Goal: Transaction & Acquisition: Book appointment/travel/reservation

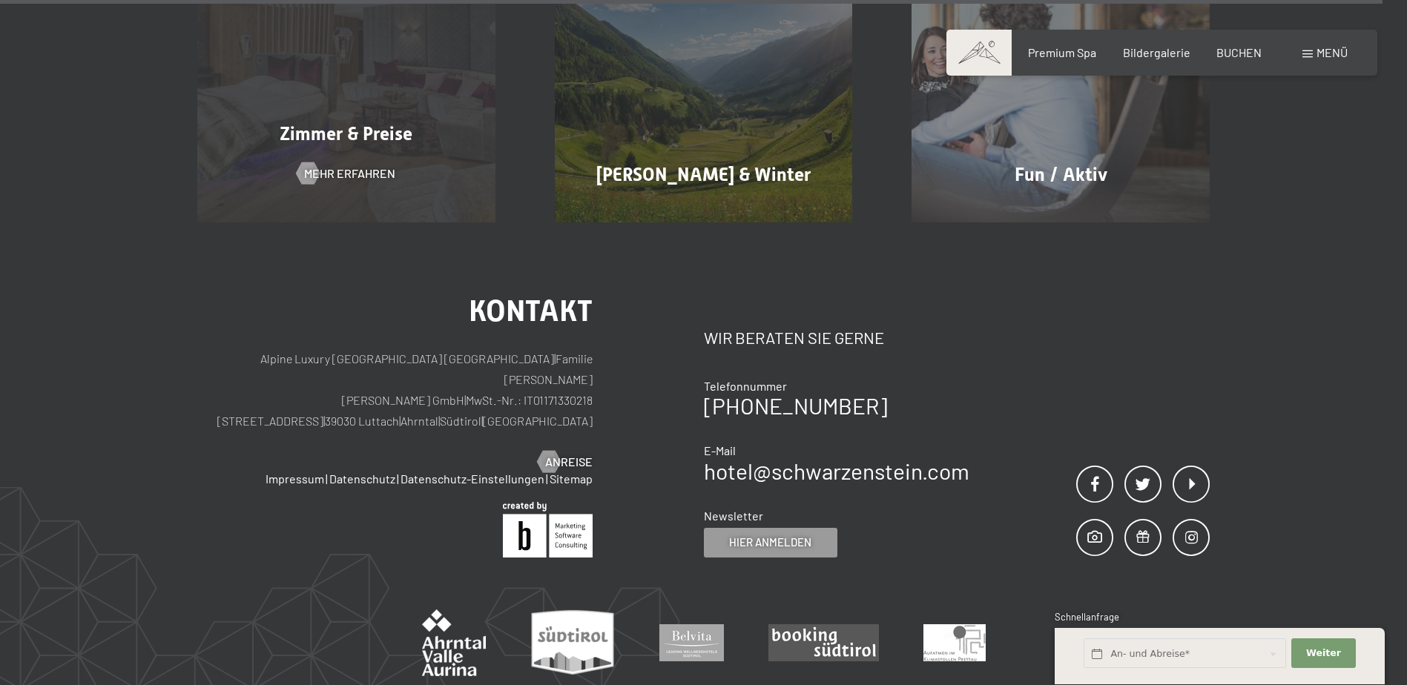
scroll to position [8688, 0]
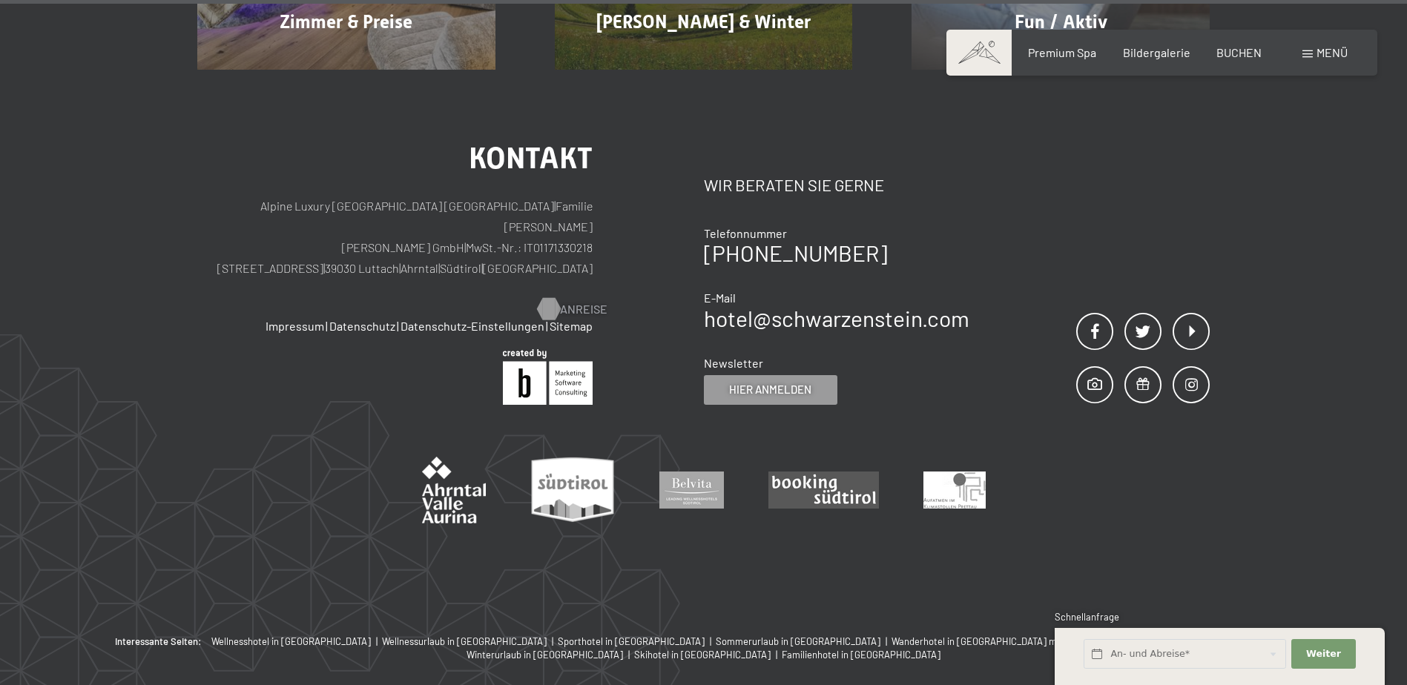
click at [555, 298] on div at bounding box center [548, 309] width 13 height 22
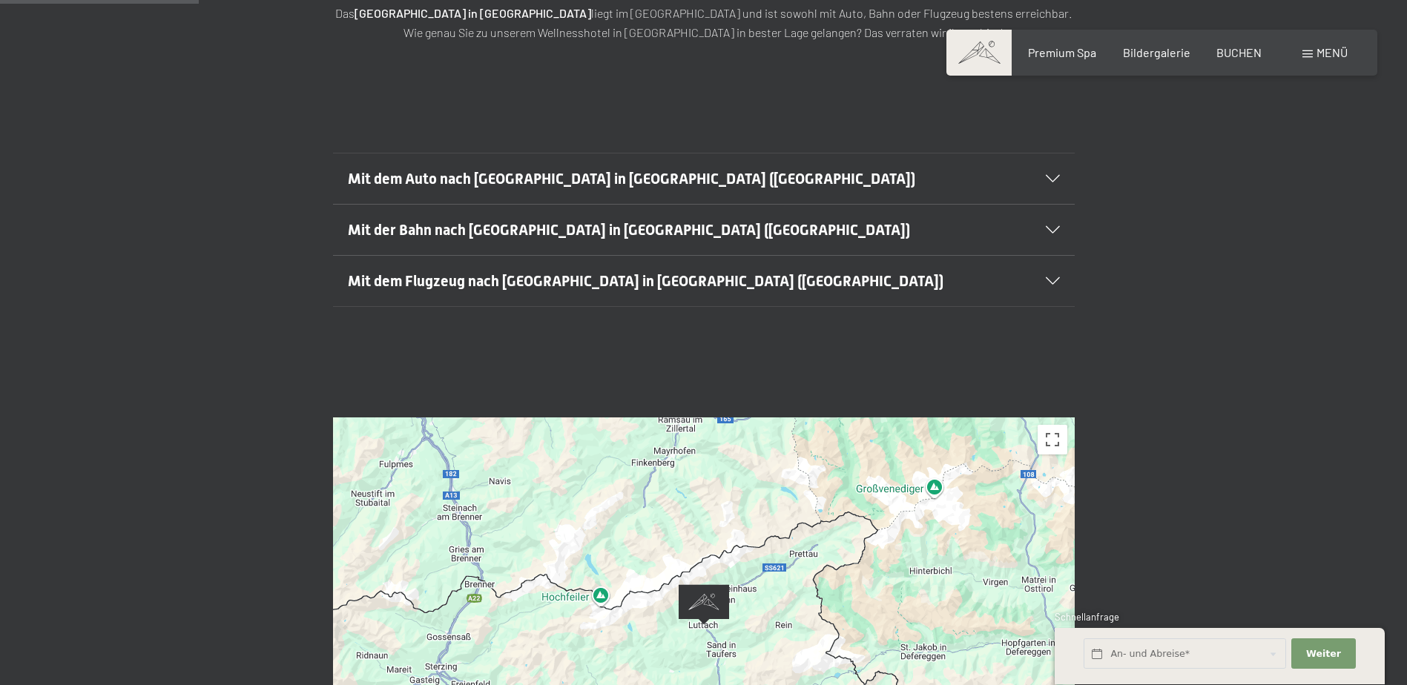
scroll to position [371, 0]
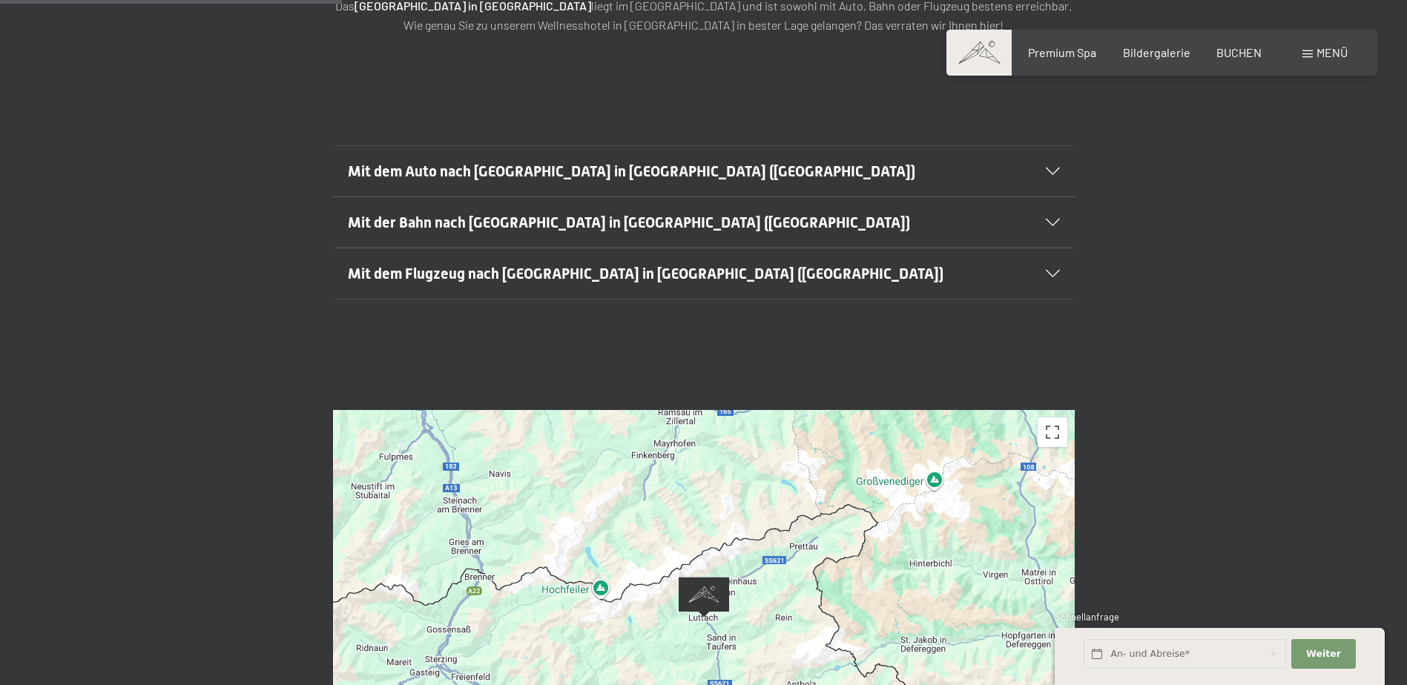
click at [1052, 168] on icon at bounding box center [1053, 171] width 14 height 7
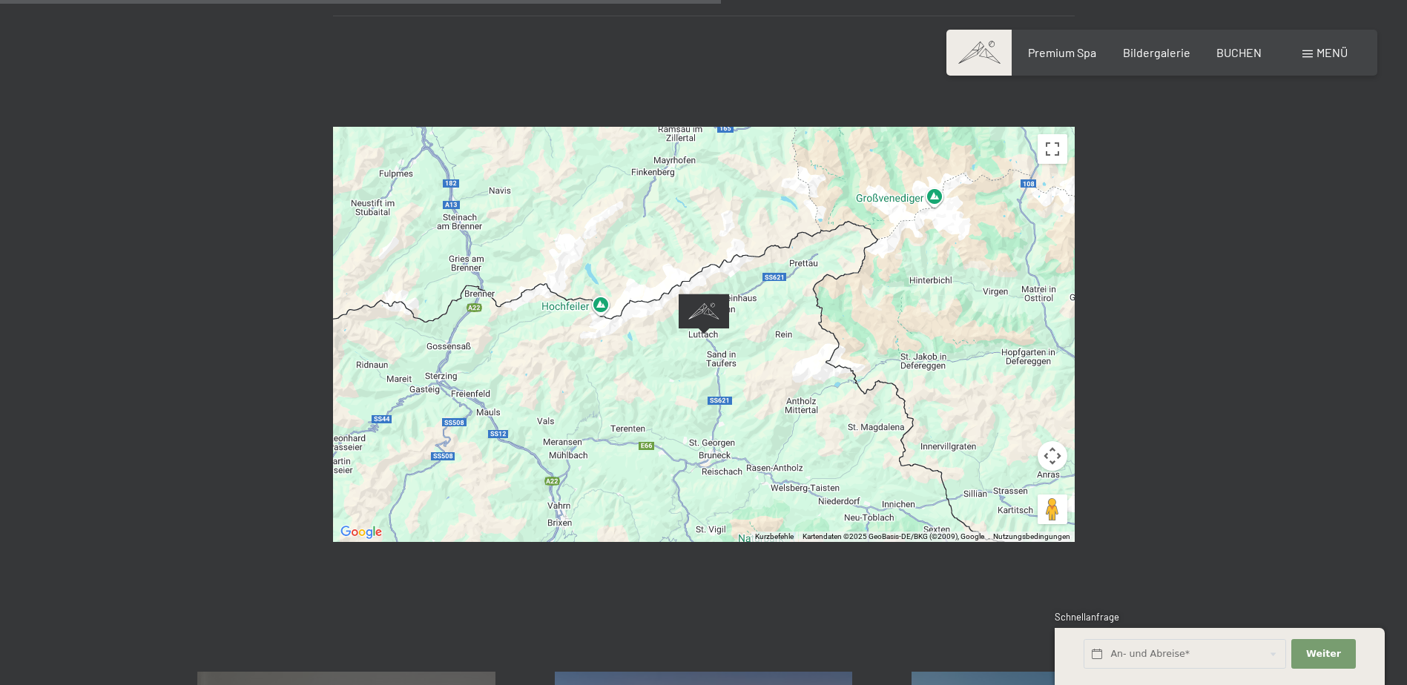
scroll to position [1038, 0]
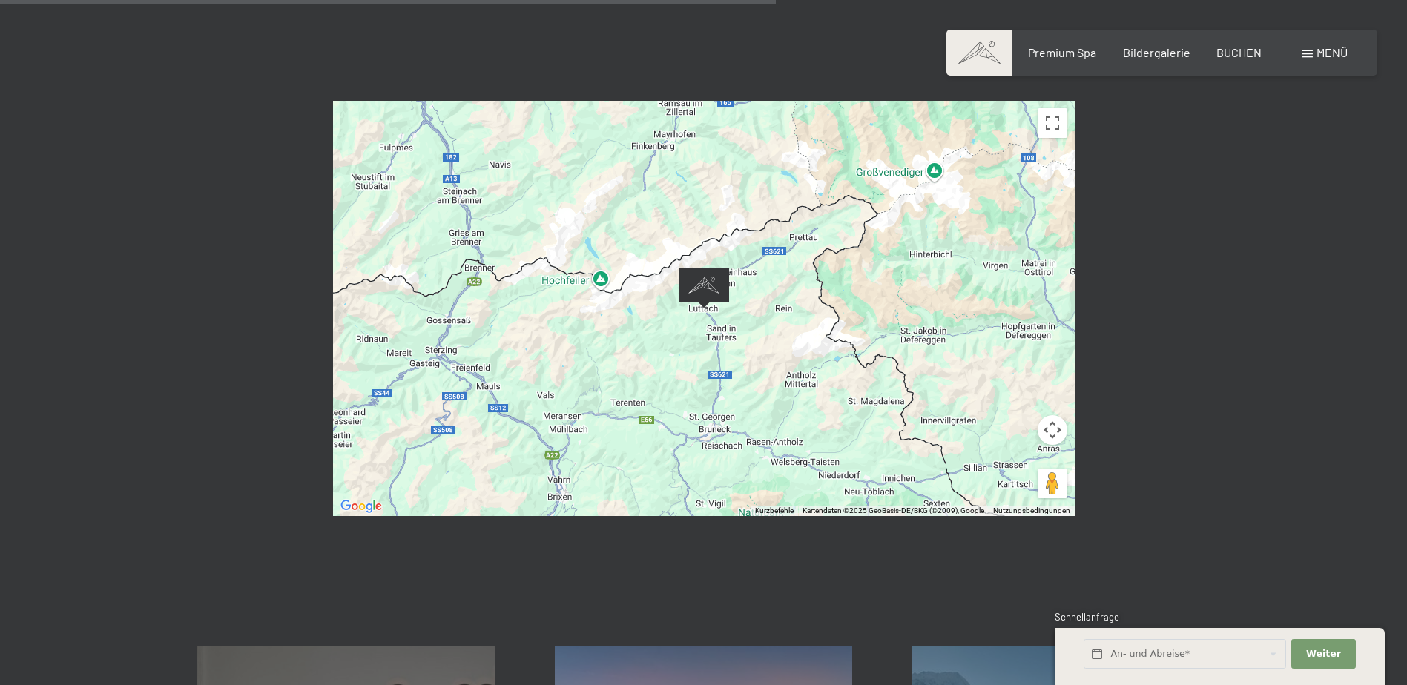
click at [697, 262] on img "Alpine Luxury SPA Resort SCHWARZENSTEIN" at bounding box center [704, 288] width 62 height 53
click at [1060, 108] on button "Vollbildansicht ein/aus" at bounding box center [1052, 123] width 30 height 30
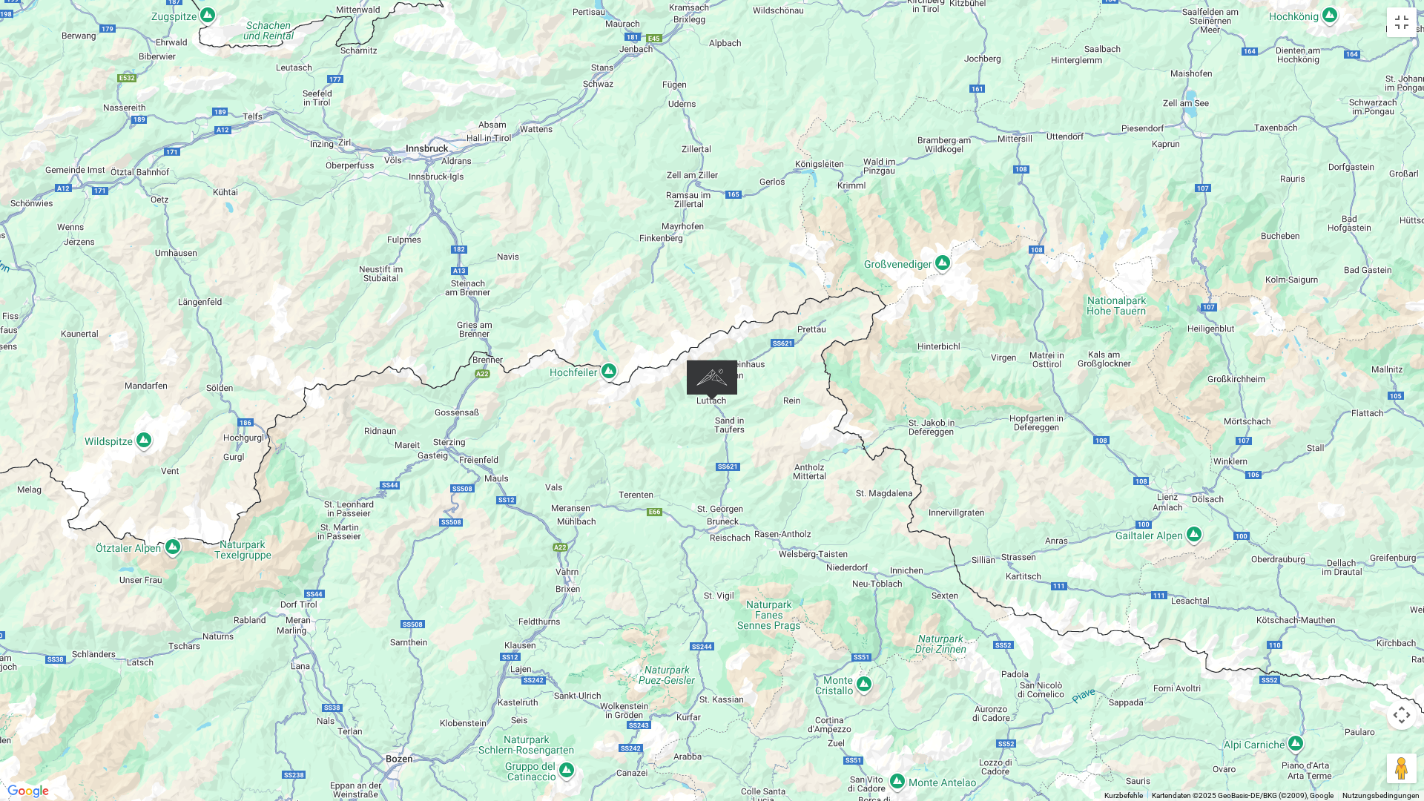
click at [716, 386] on img "Alpine Luxury SPA Resort SCHWARZENSTEIN" at bounding box center [712, 380] width 62 height 53
click at [73, 120] on div at bounding box center [712, 400] width 1424 height 801
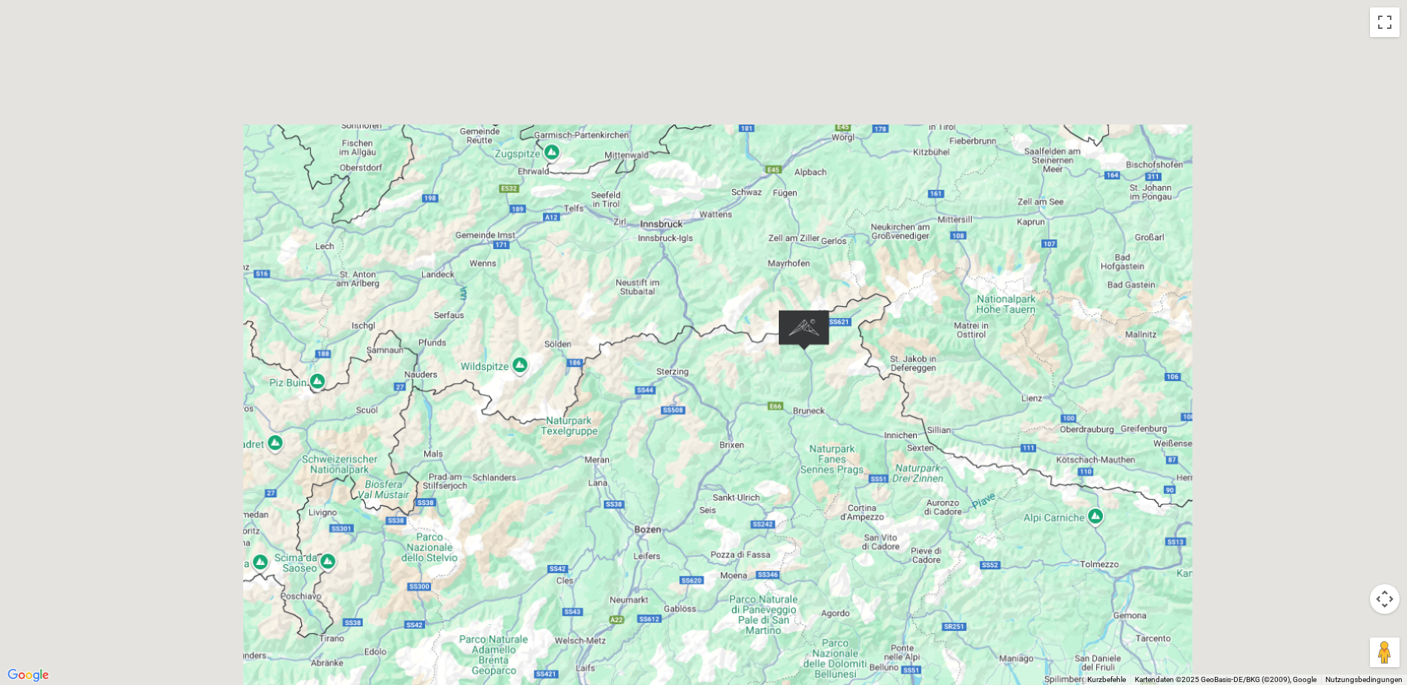
scroll to position [1557, 0]
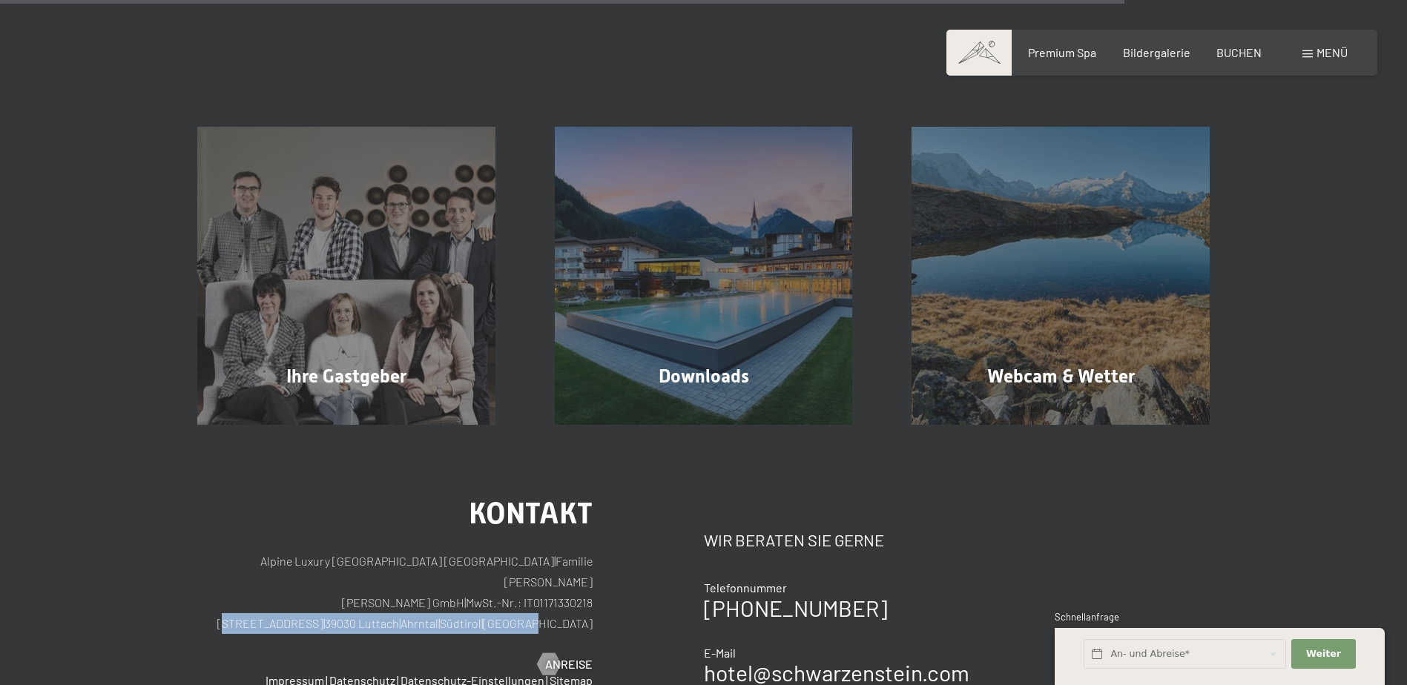
drag, startPoint x: 593, startPoint y: 567, endPoint x: 321, endPoint y: 568, distance: 272.2
click at [321, 568] on div "Kontakt Alpine Luxury SPA Resort SCHWARZENSTEIN | Familie Zimmerhofer Otmar Zim…" at bounding box center [450, 629] width 506 height 261
copy p "Dorfstraße 11 | 39030 Luttach | Ahrntal | Südtirol | Italien"
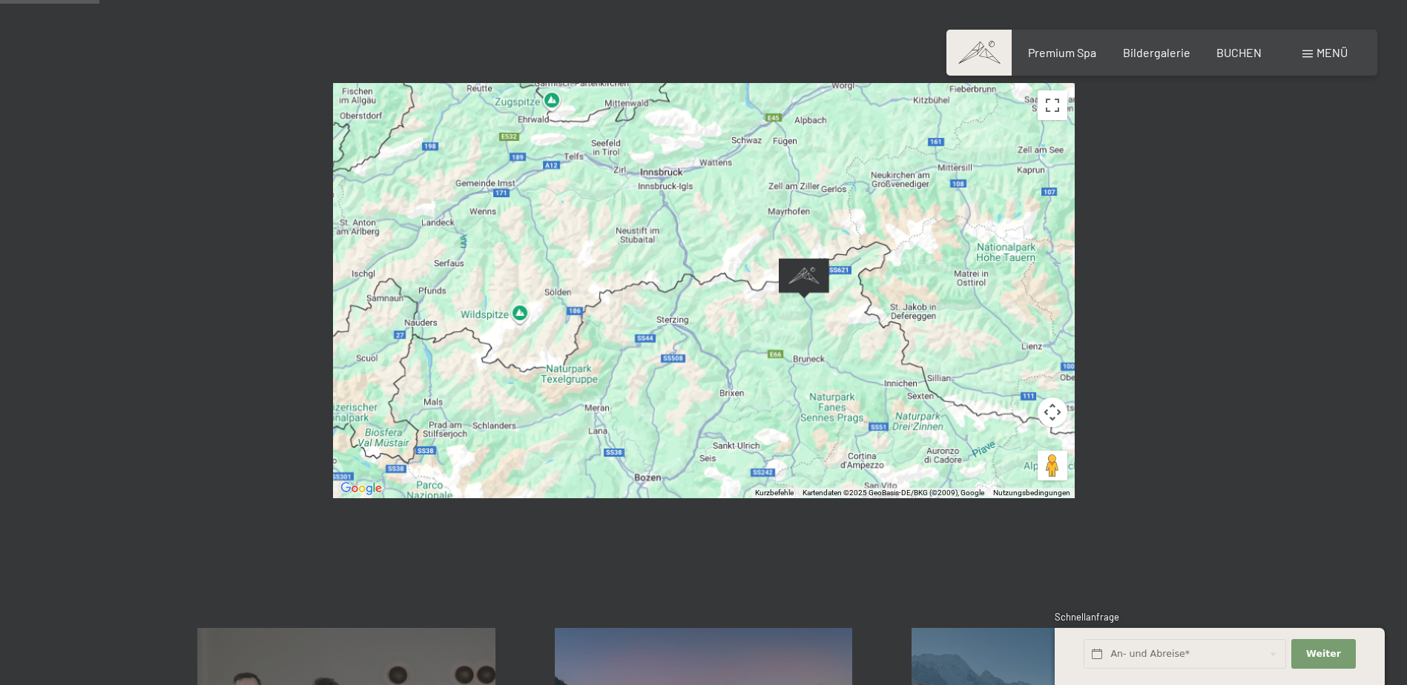
scroll to position [0, 0]
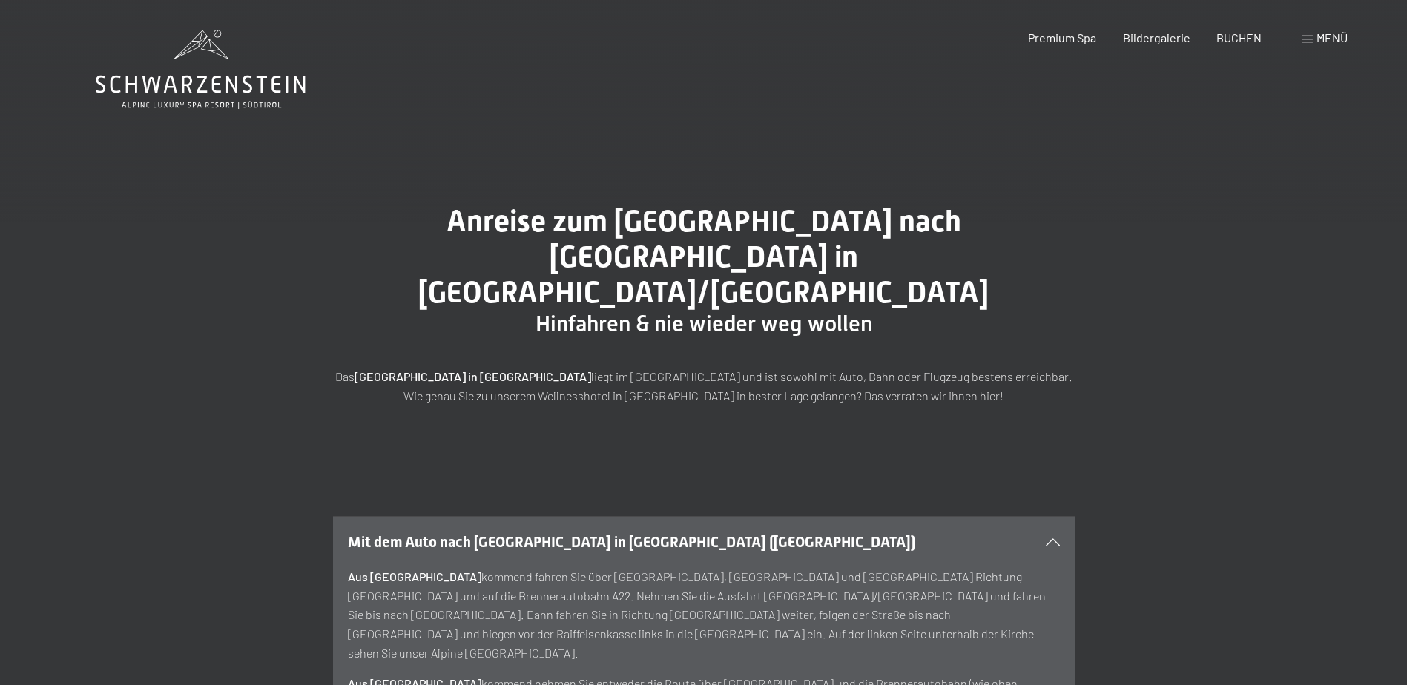
click at [193, 90] on icon at bounding box center [201, 69] width 210 height 79
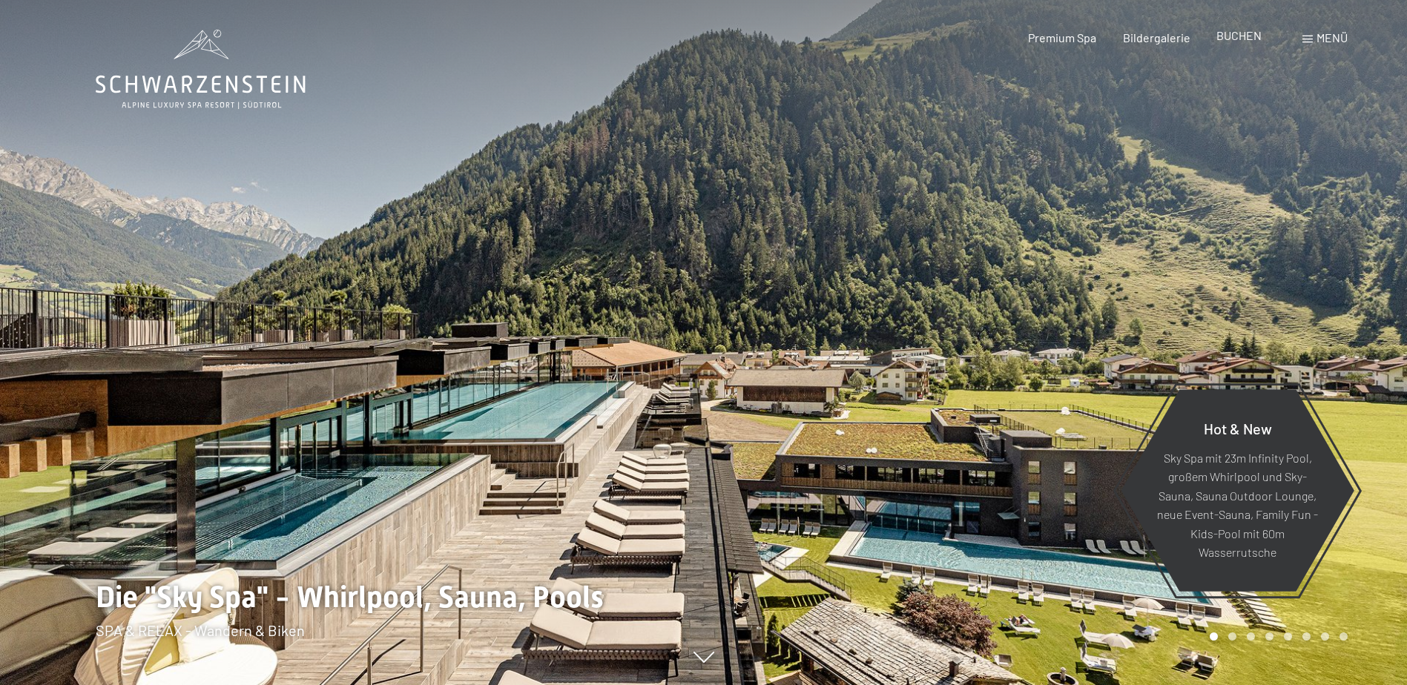
click at [1223, 37] on span "BUCHEN" at bounding box center [1238, 35] width 45 height 14
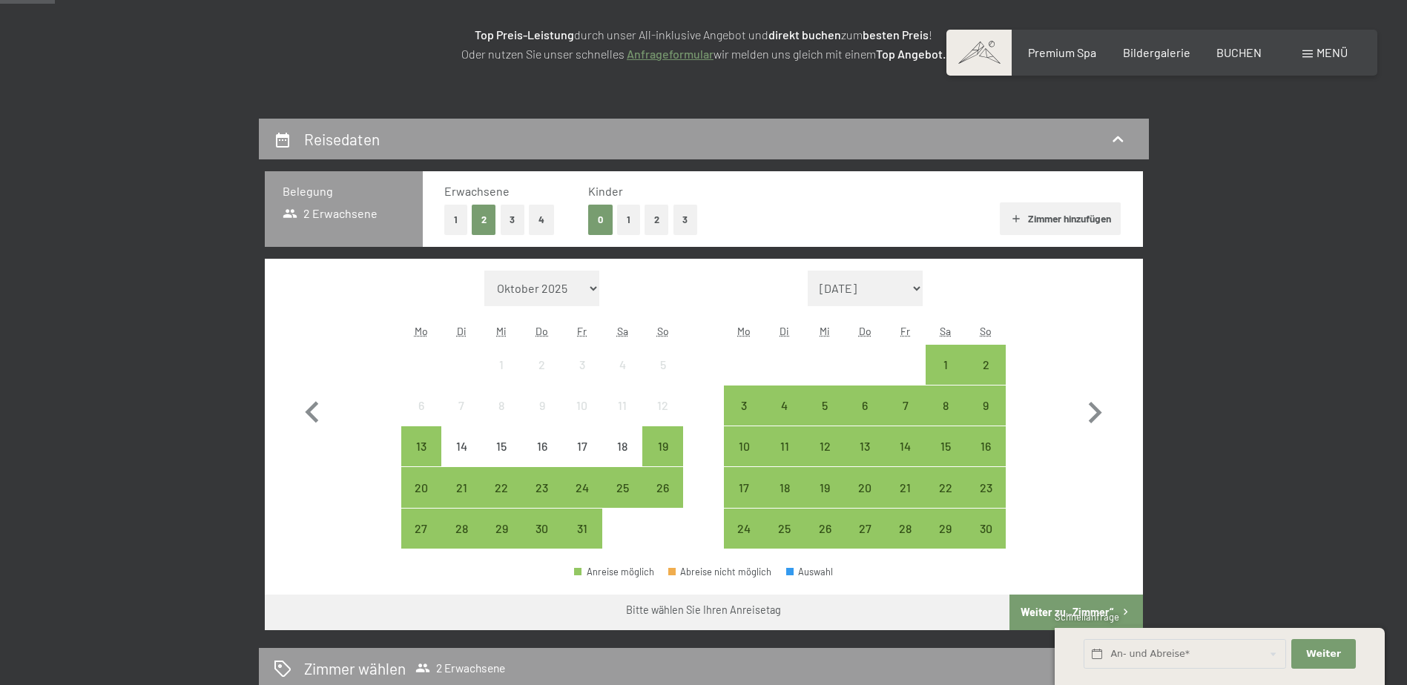
scroll to position [371, 0]
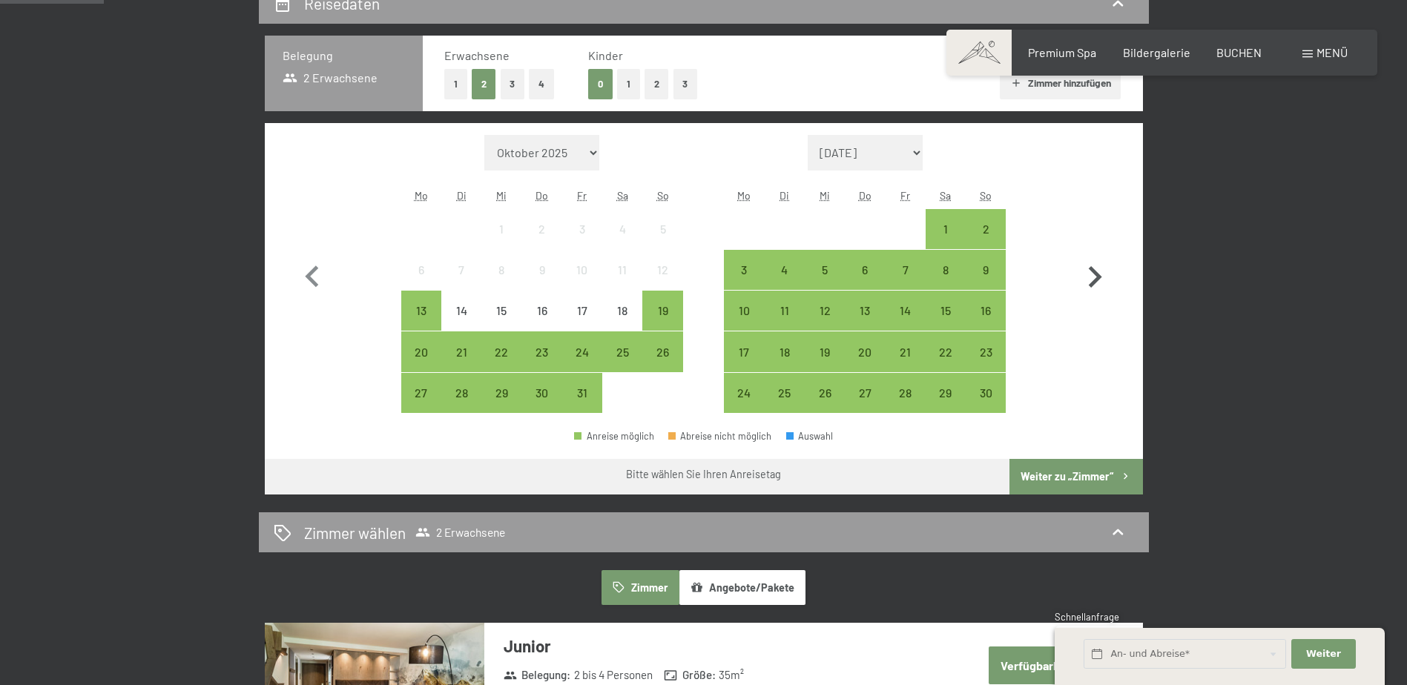
click at [1100, 271] on icon "button" at bounding box center [1094, 277] width 43 height 43
select select "2025-11-01"
select select "2025-12-01"
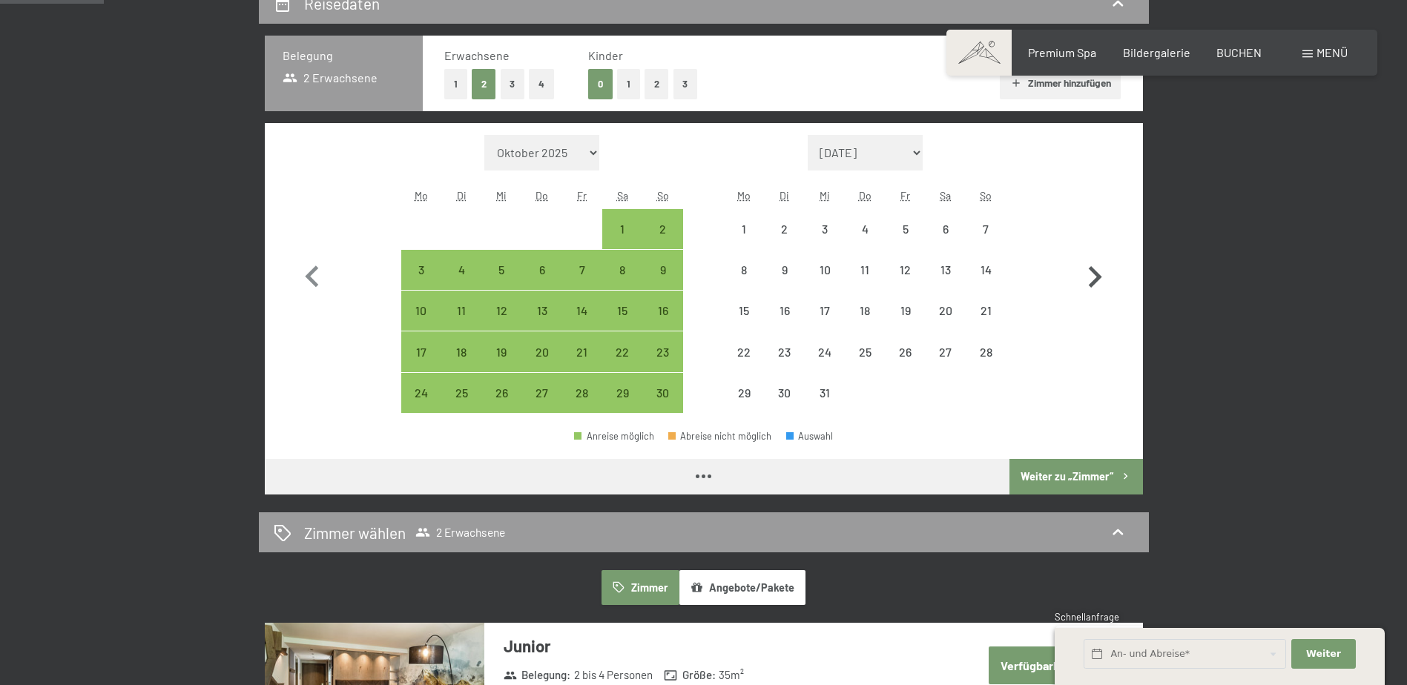
click at [1100, 271] on icon "button" at bounding box center [1094, 277] width 43 height 43
select select "2025-12-01"
select select "2026-01-01"
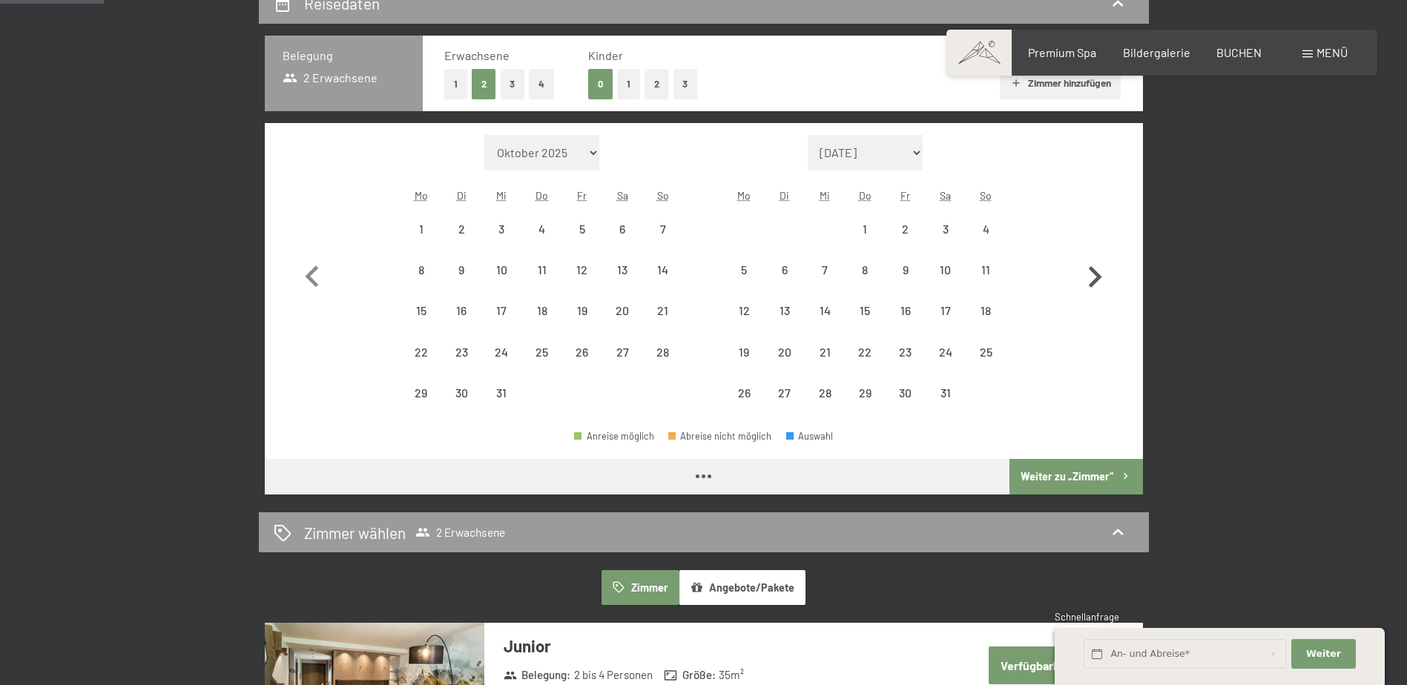
click at [1100, 271] on icon "button" at bounding box center [1094, 277] width 43 height 43
select select "2026-01-01"
select select "2026-02-01"
select select "2026-01-01"
select select "2026-02-01"
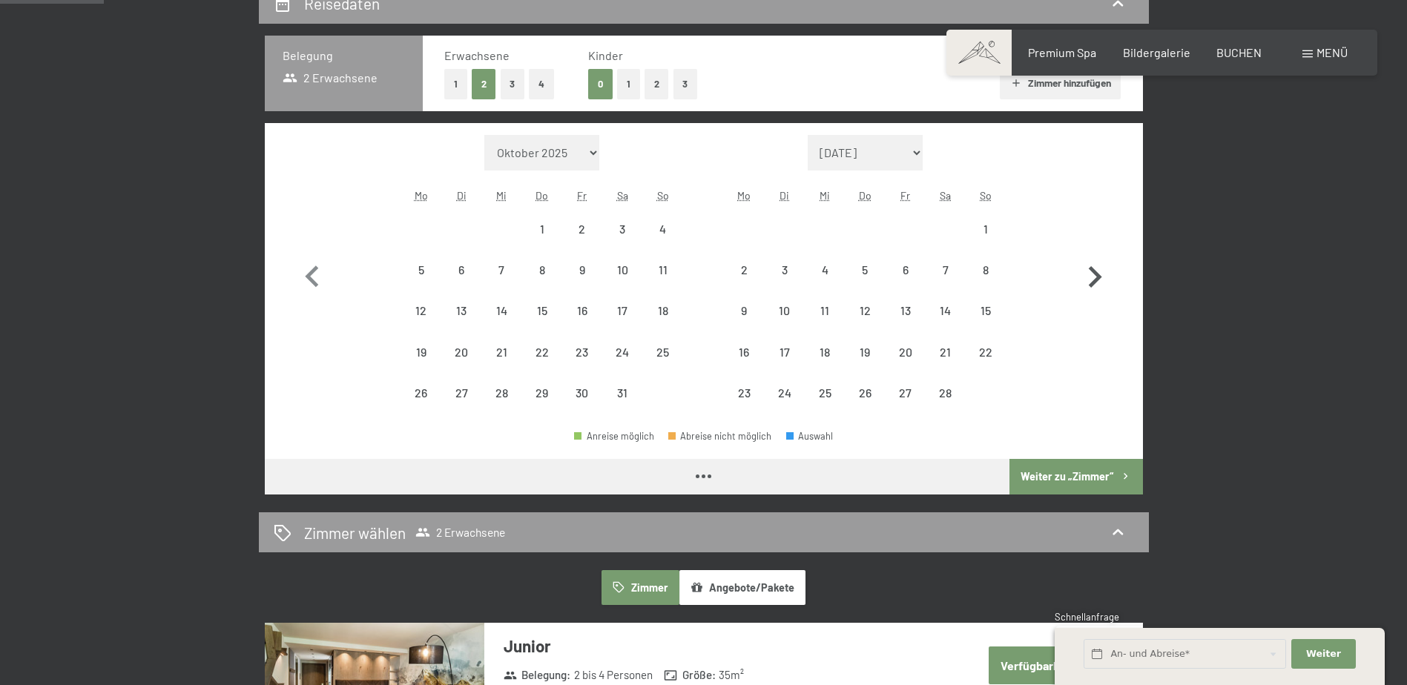
select select "2026-01-01"
select select "2026-02-01"
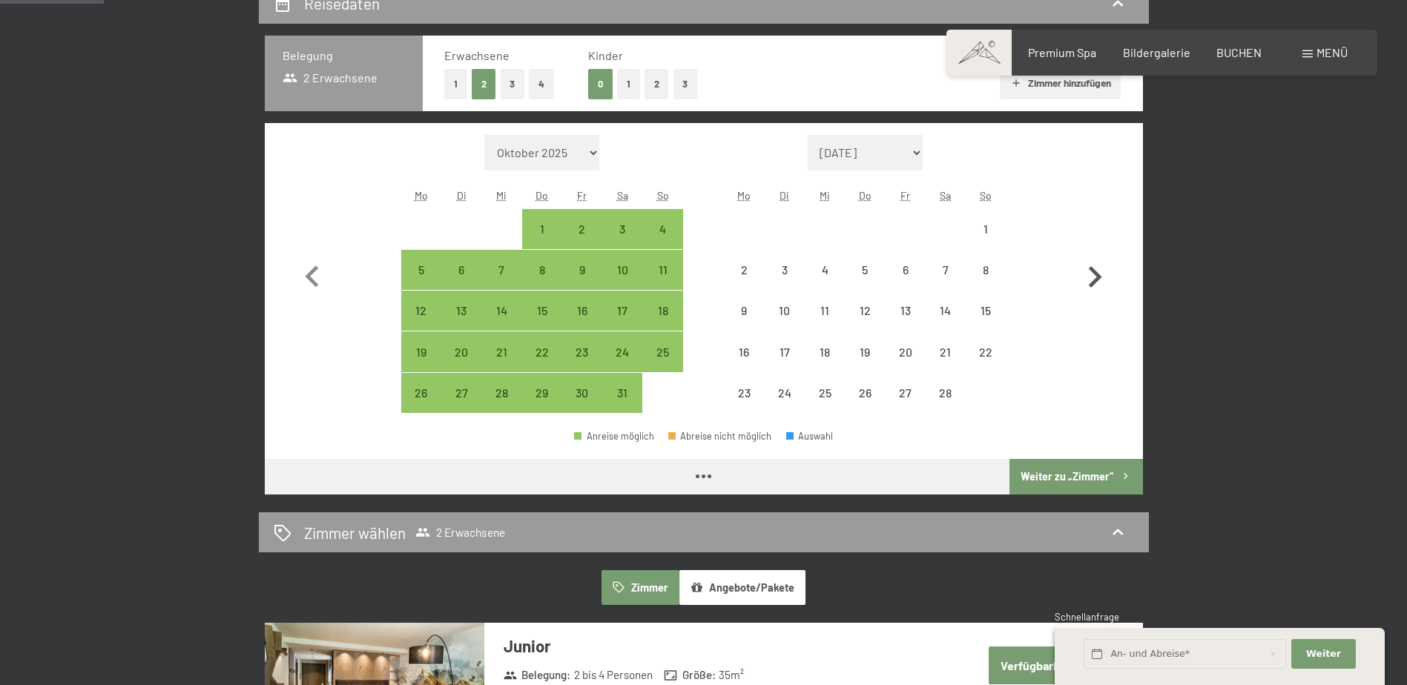
click at [1100, 271] on icon "button" at bounding box center [1094, 277] width 43 height 43
select select "2026-02-01"
select select "2026-03-01"
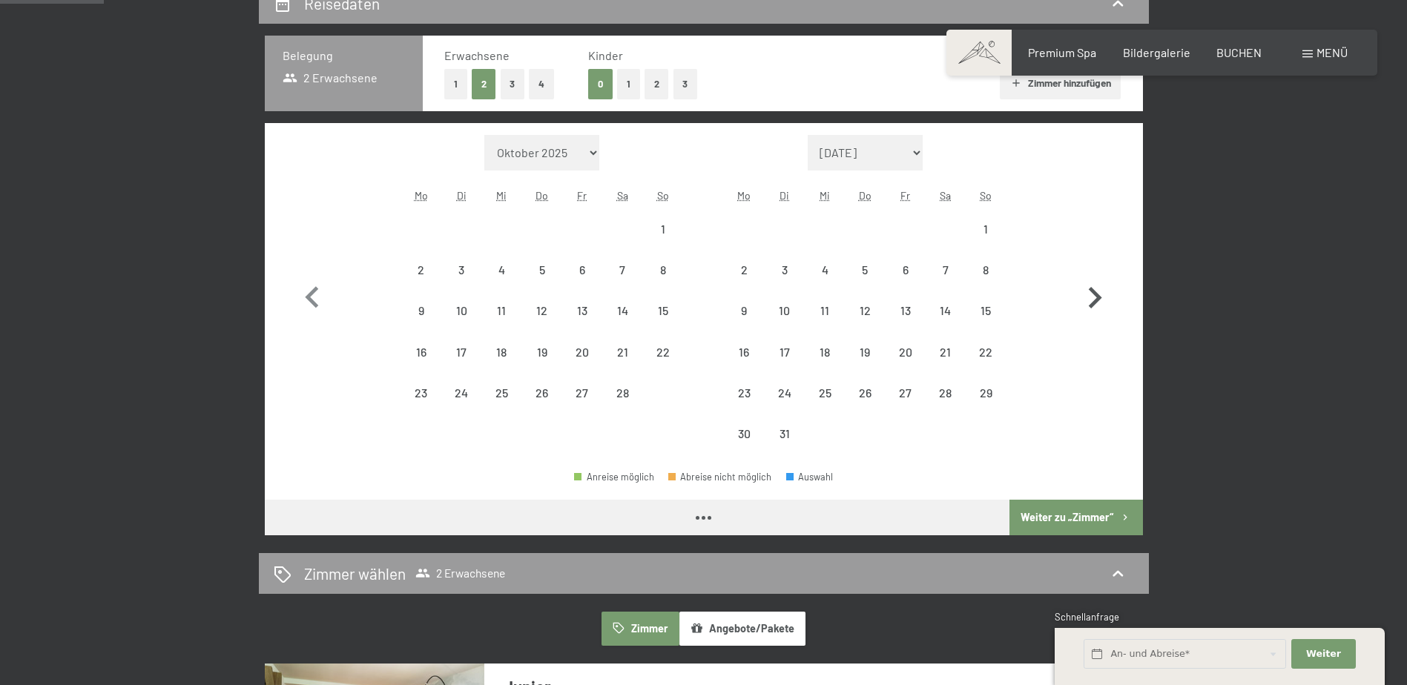
select select "2026-02-01"
select select "2026-03-01"
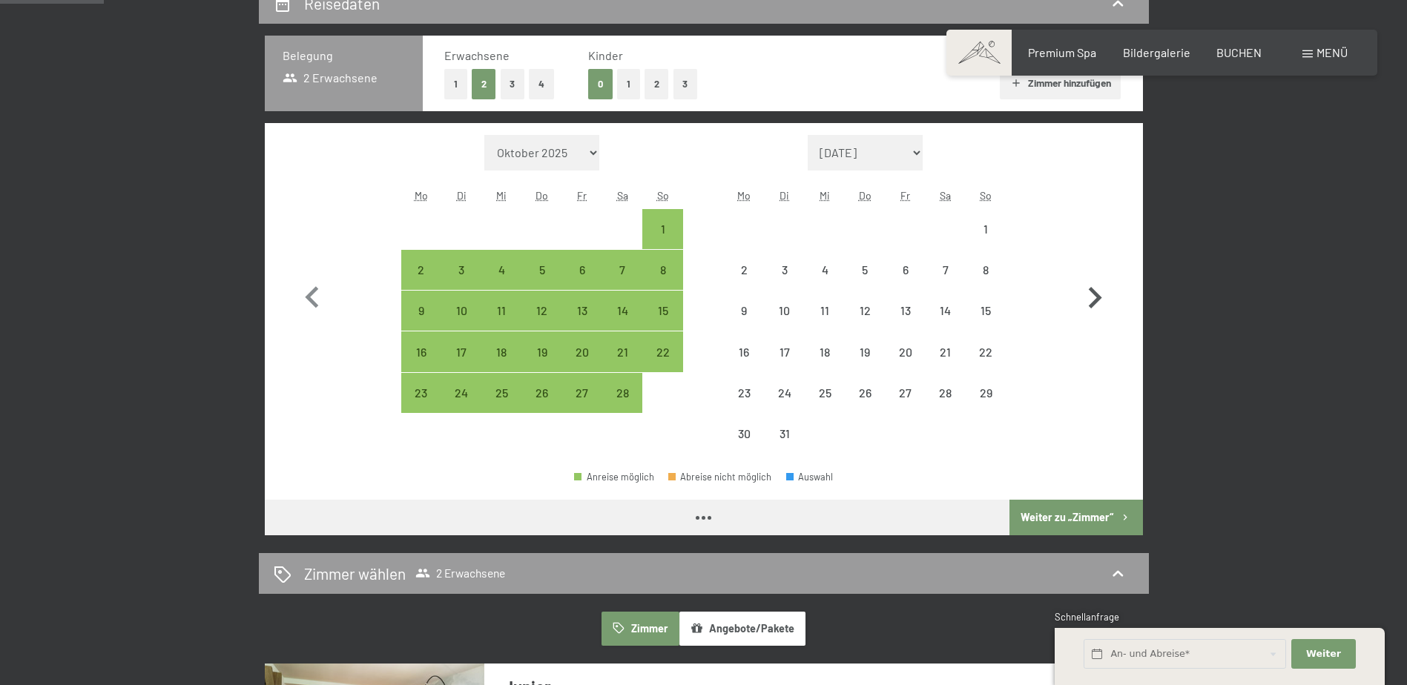
click at [1100, 271] on button "button" at bounding box center [1094, 295] width 43 height 320
select select "2026-03-01"
select select "2026-04-01"
select select "2026-03-01"
select select "2026-04-01"
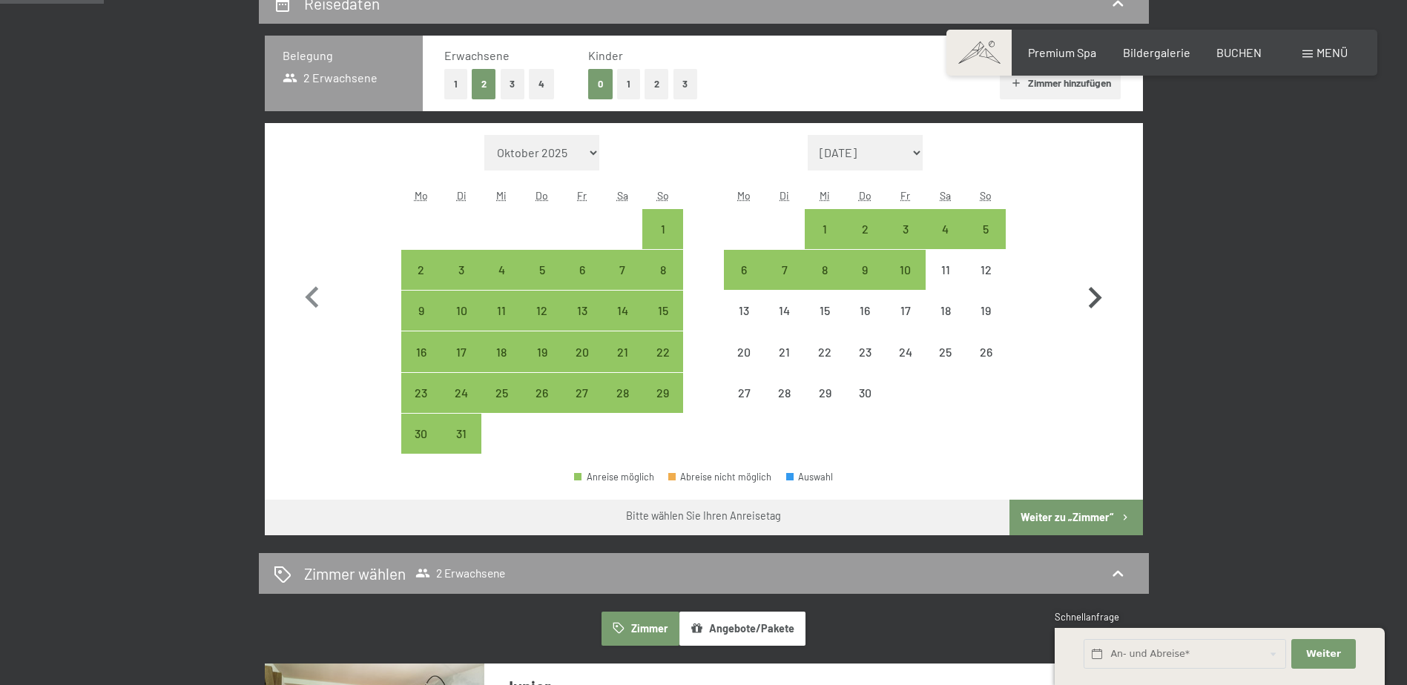
click at [1100, 271] on button "button" at bounding box center [1094, 295] width 43 height 320
select select "2026-04-01"
select select "2026-05-01"
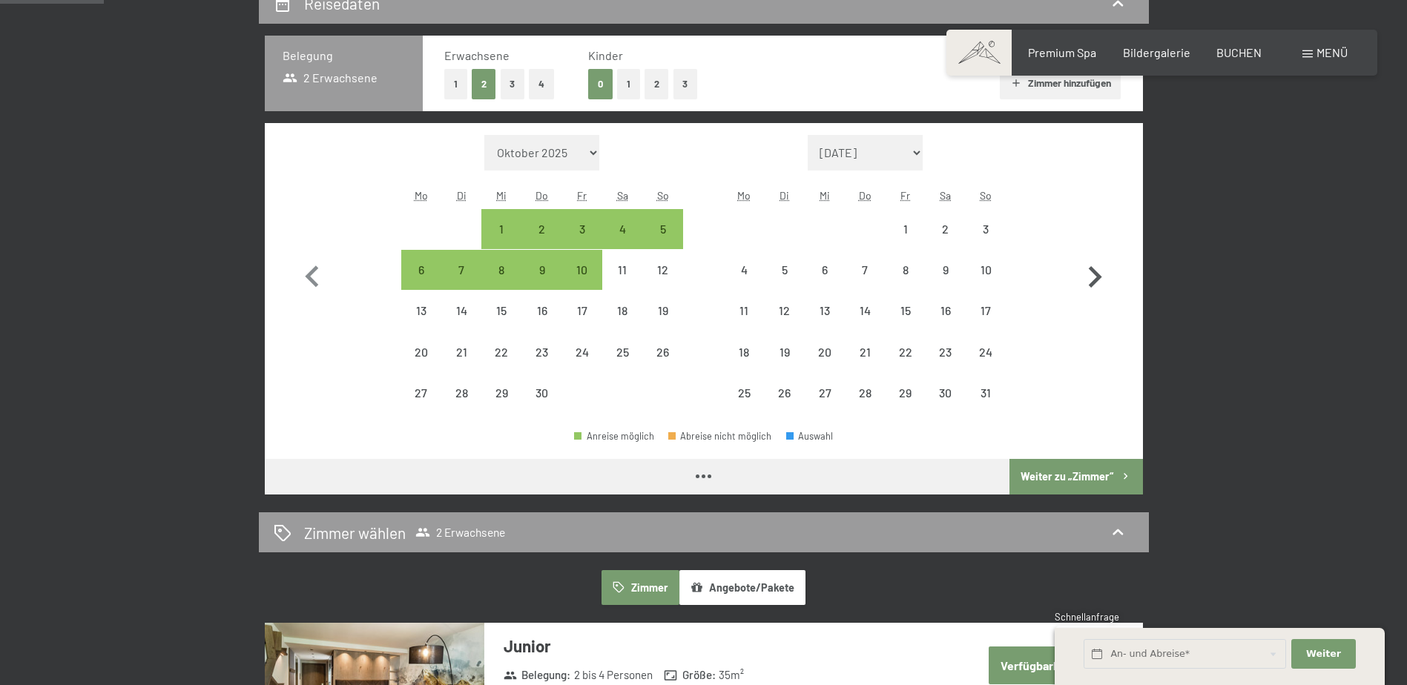
select select "2026-04-01"
select select "2026-05-01"
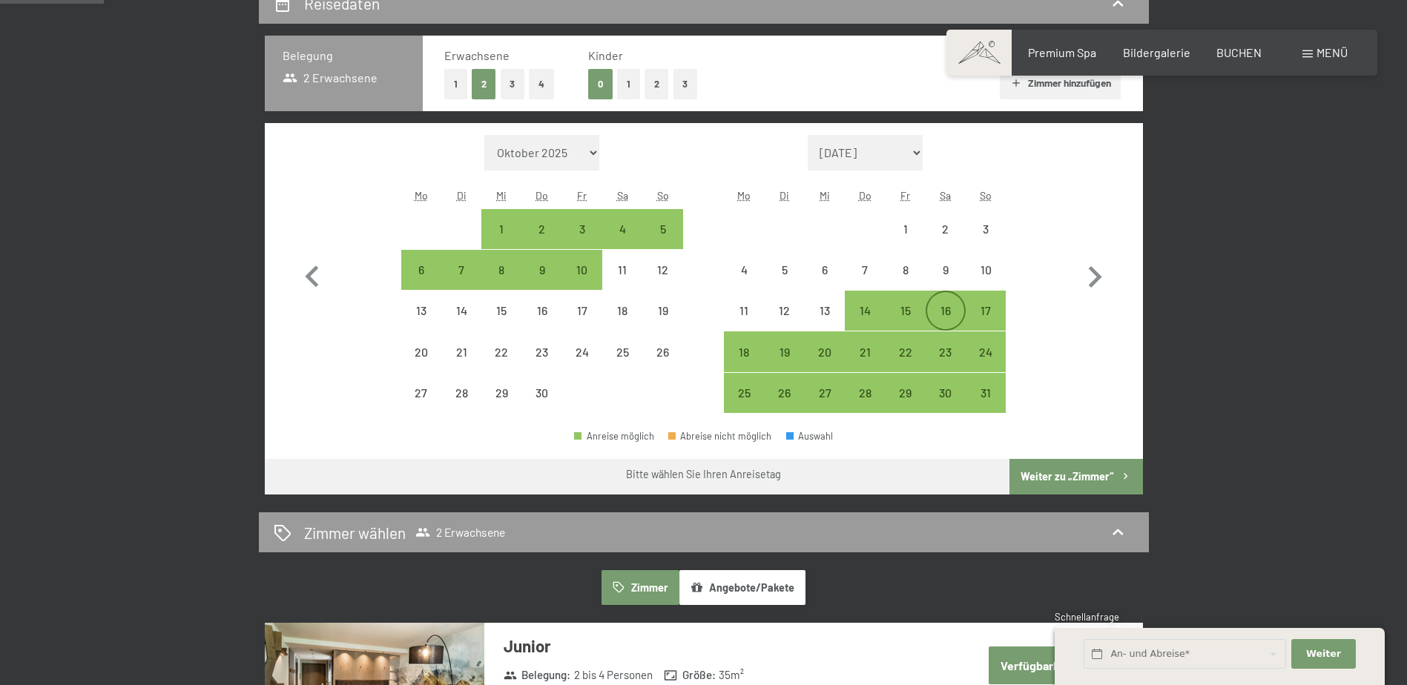
click at [954, 312] on div "16" at bounding box center [945, 323] width 37 height 37
select select "2026-04-01"
select select "2026-05-01"
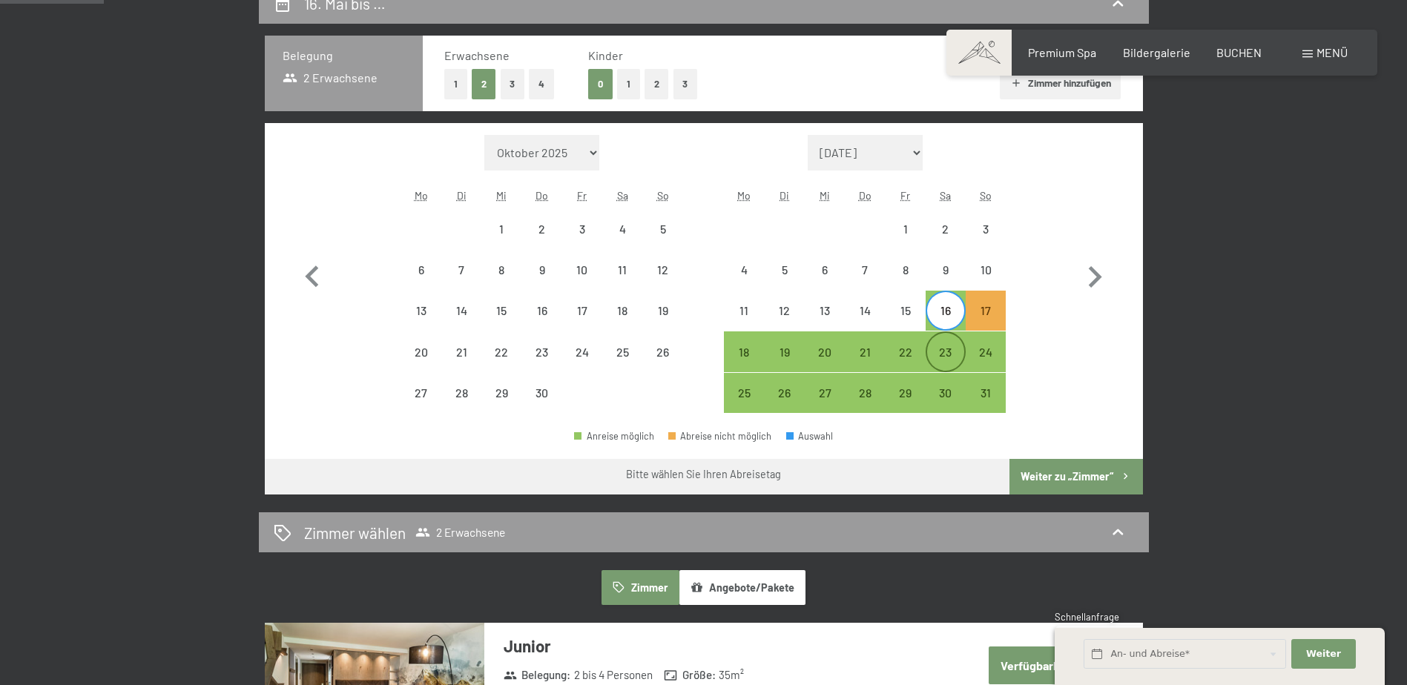
click at [948, 349] on div "23" at bounding box center [945, 364] width 37 height 37
select select "2026-04-01"
select select "2026-05-01"
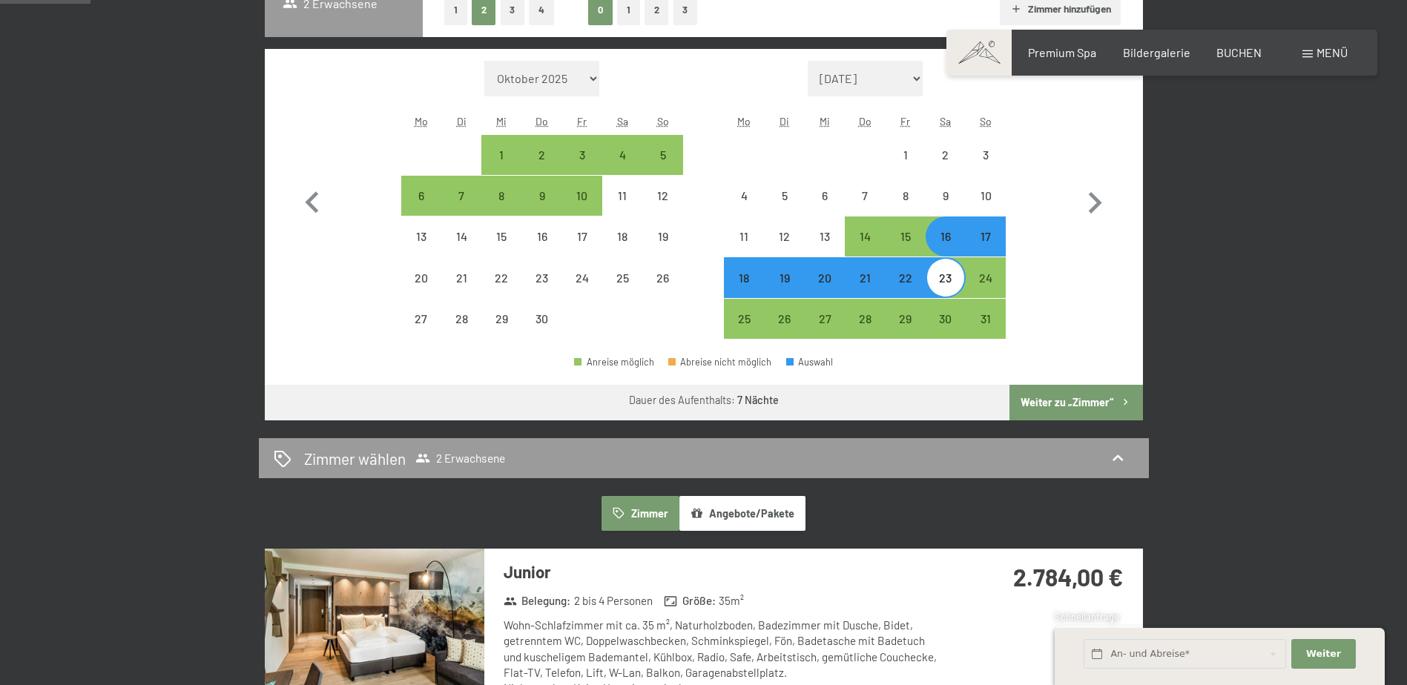
click at [1066, 398] on button "Weiter zu „Zimmer“" at bounding box center [1075, 403] width 133 height 36
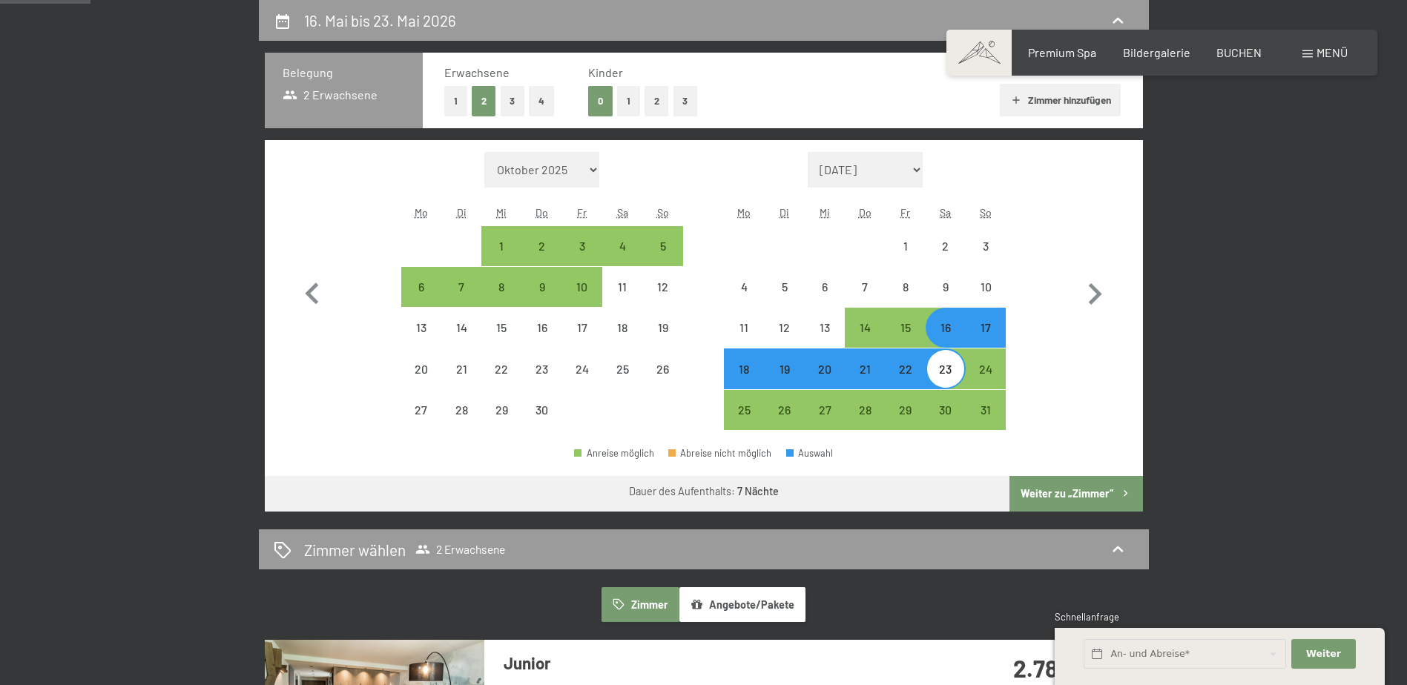
select select "2026-04-01"
select select "2026-05-01"
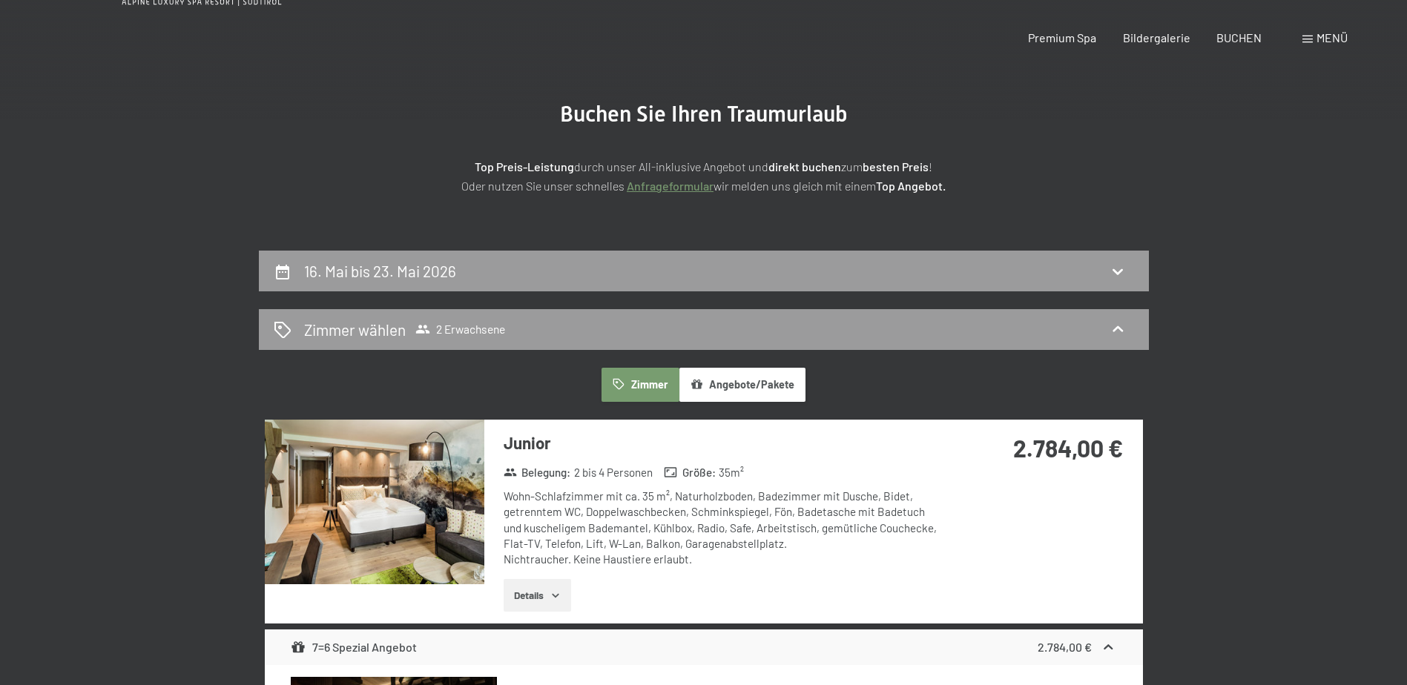
scroll to position [0, 0]
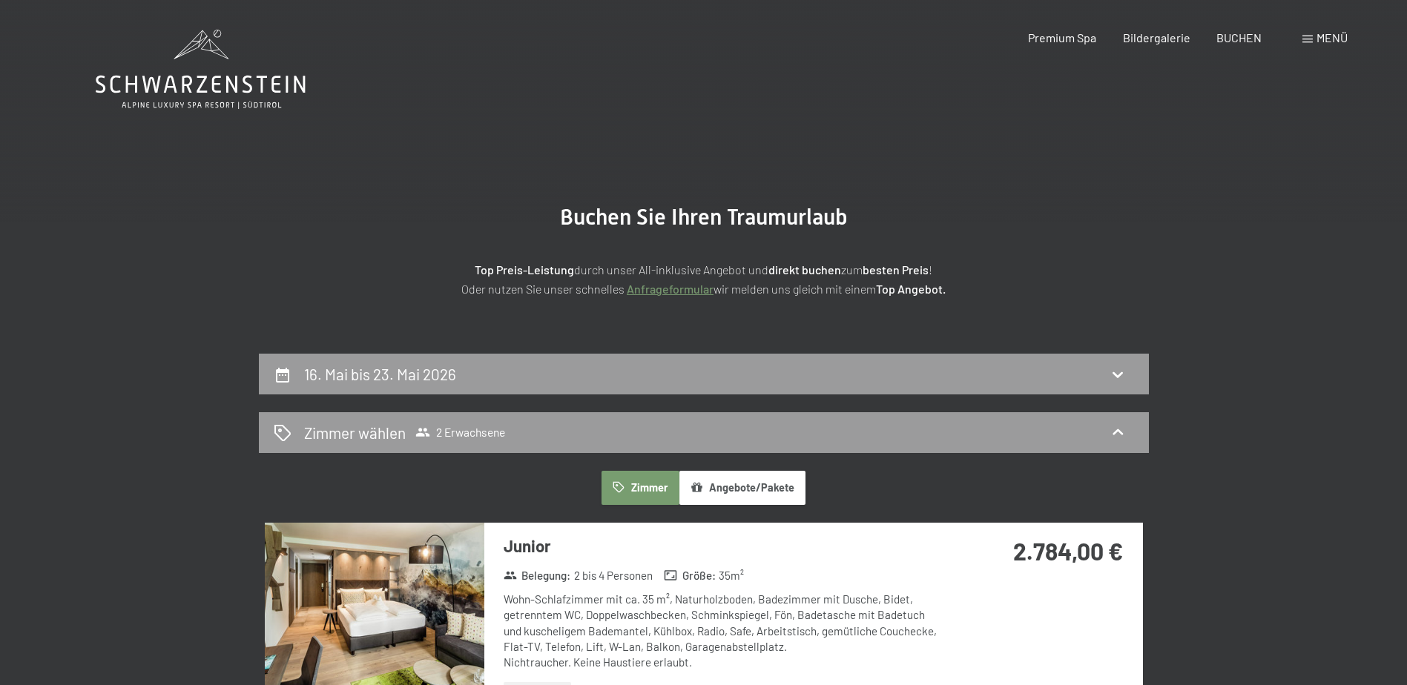
click at [221, 72] on icon at bounding box center [201, 69] width 210 height 79
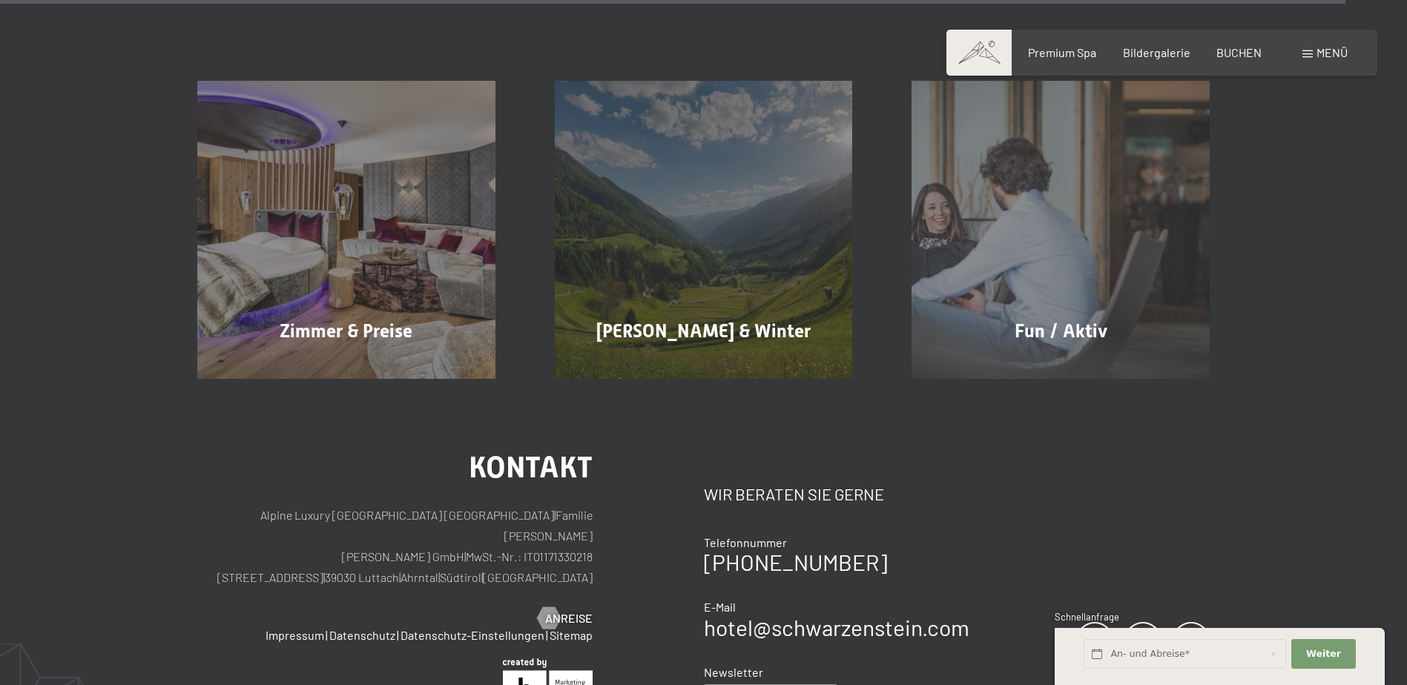
scroll to position [8305, 0]
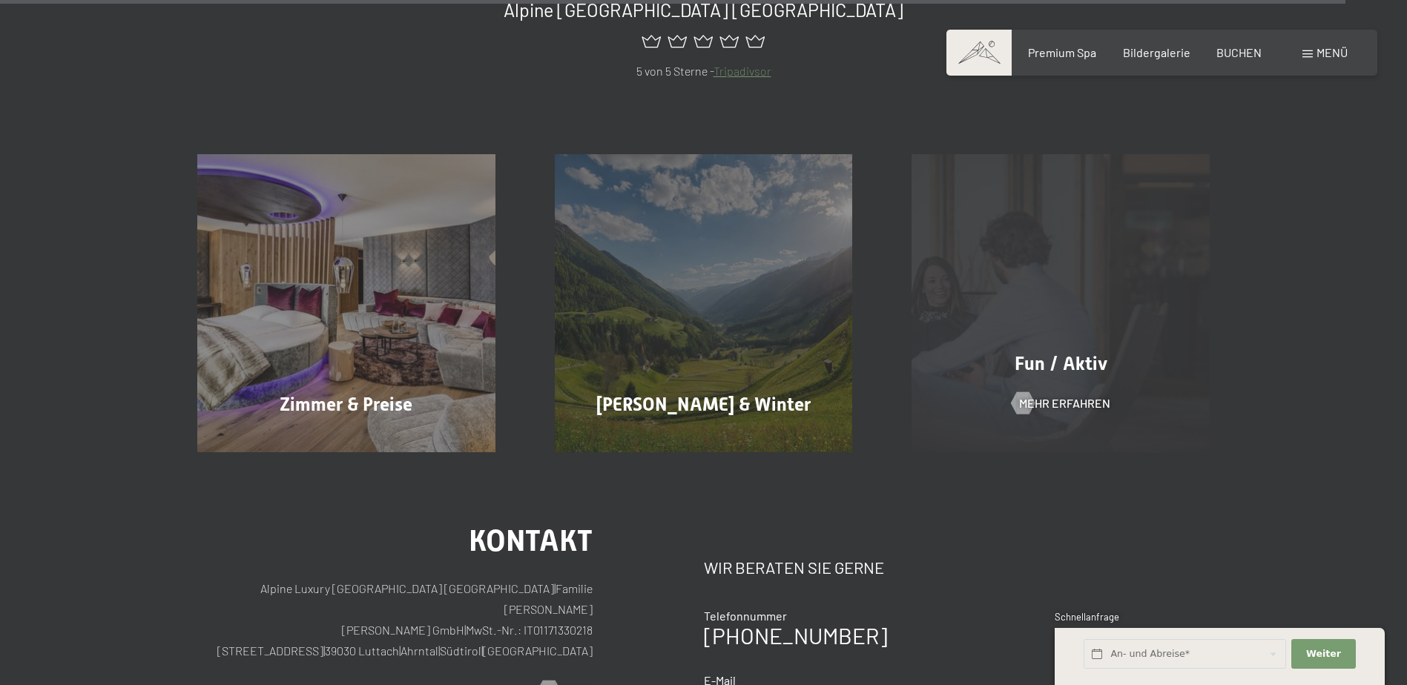
click at [1054, 314] on div "Fun / Aktiv Mehr erfahren" at bounding box center [1060, 303] width 357 height 298
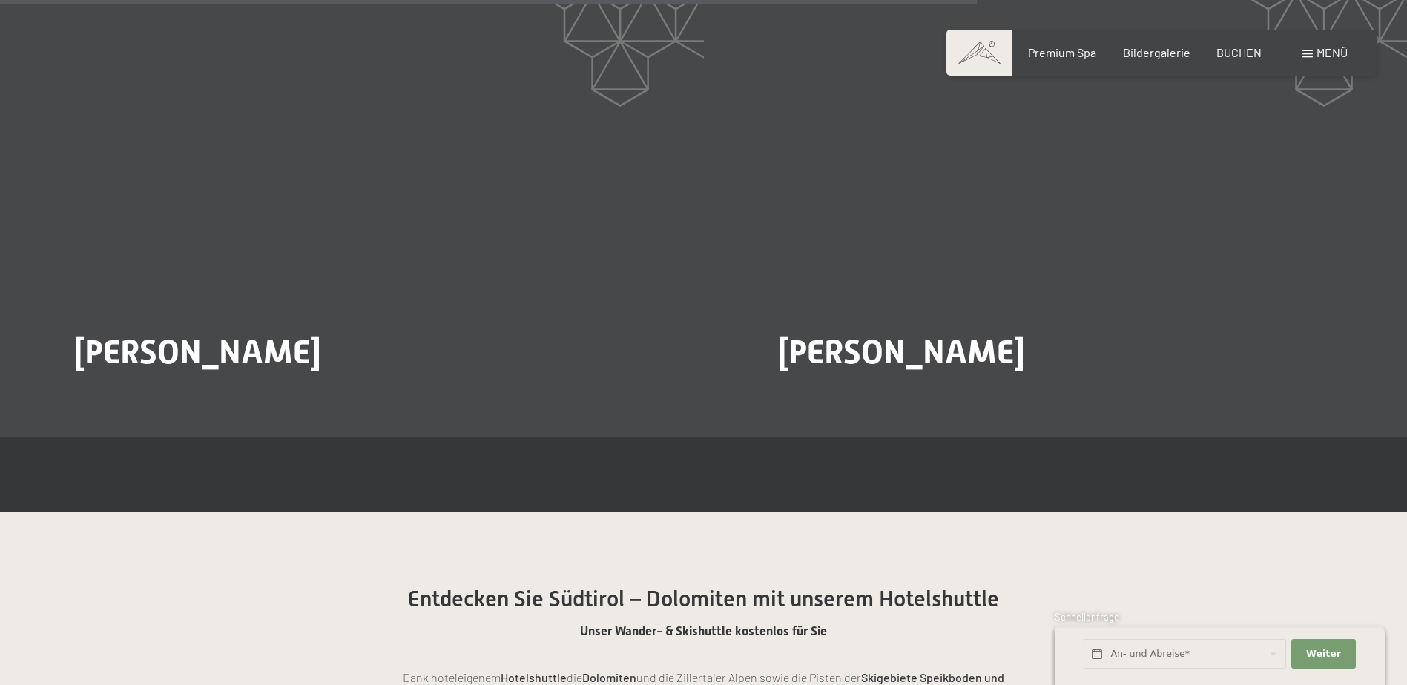
scroll to position [3040, 0]
